Goal: Find specific page/section: Find specific page/section

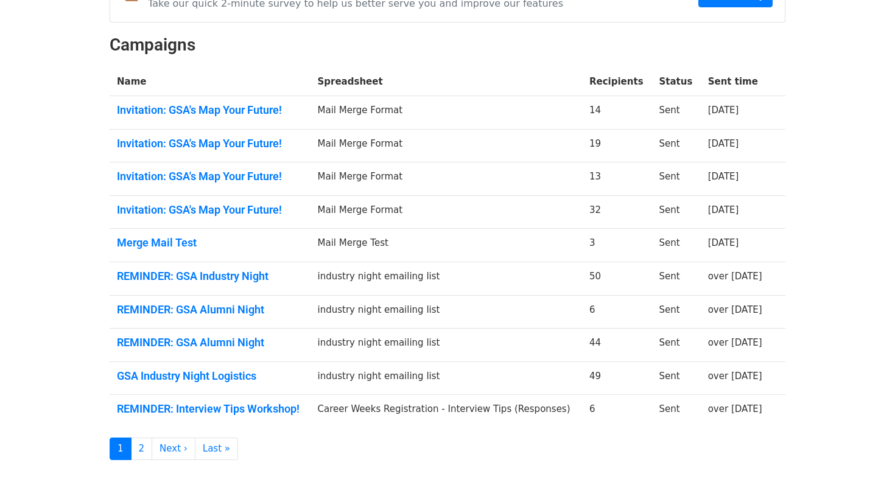
scroll to position [227, 0]
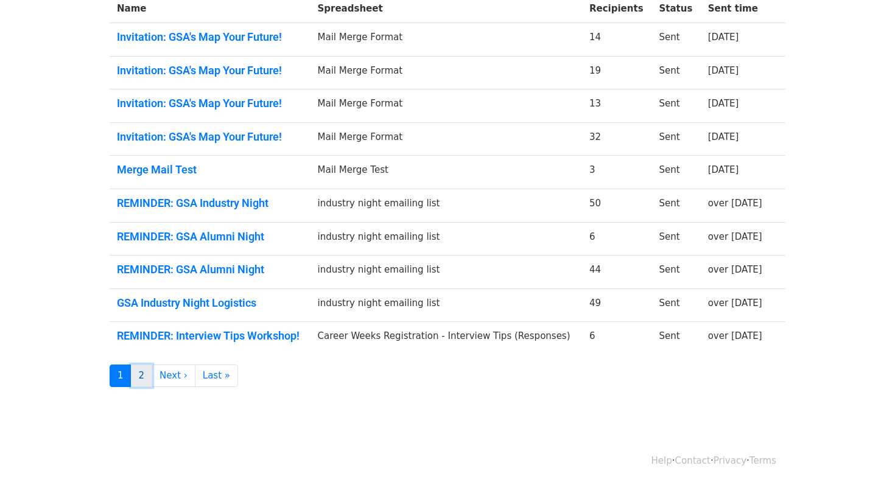
click at [137, 379] on link "2" at bounding box center [142, 376] width 22 height 23
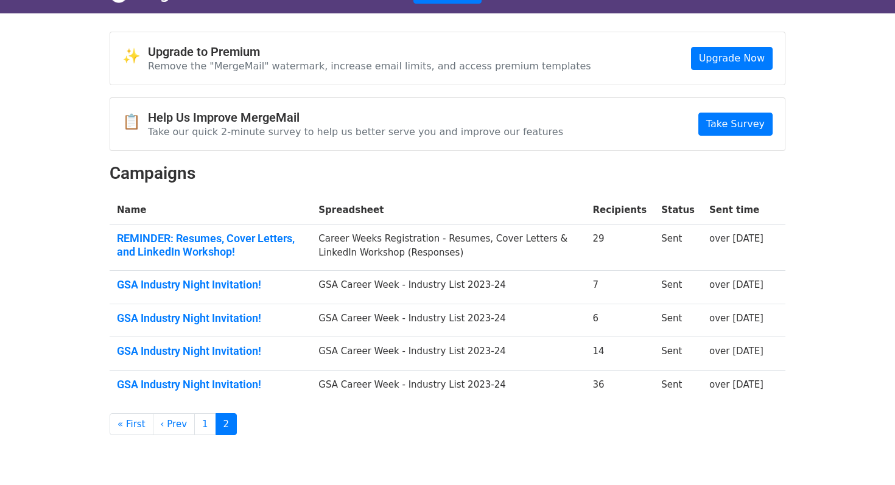
scroll to position [26, 0]
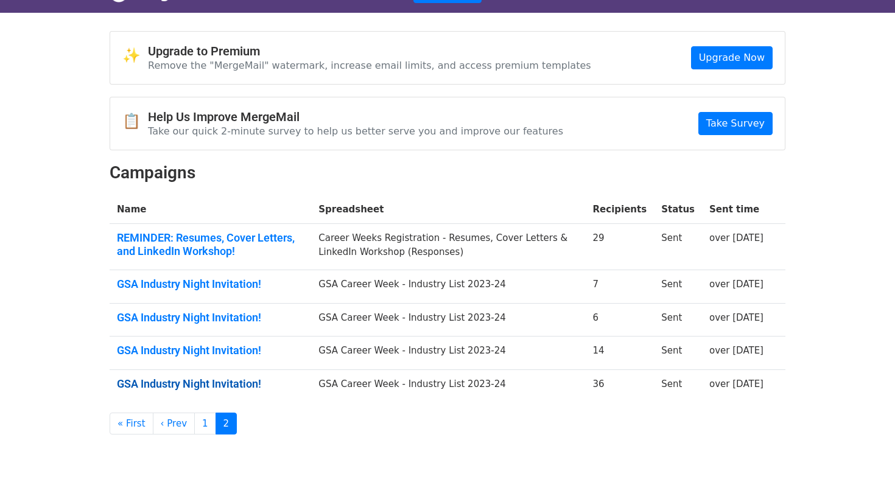
click at [238, 384] on link "GSA Industry Night Invitation!" at bounding box center [210, 384] width 187 height 13
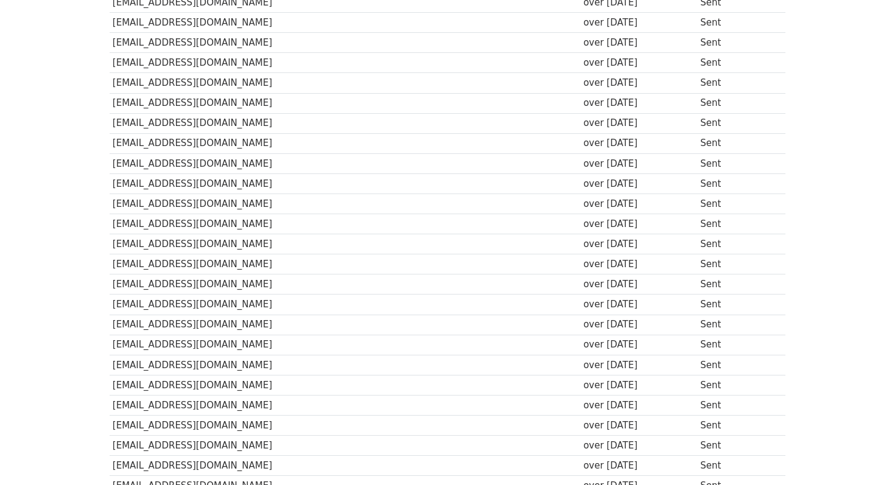
scroll to position [551, 0]
